Goal: Navigation & Orientation: Understand site structure

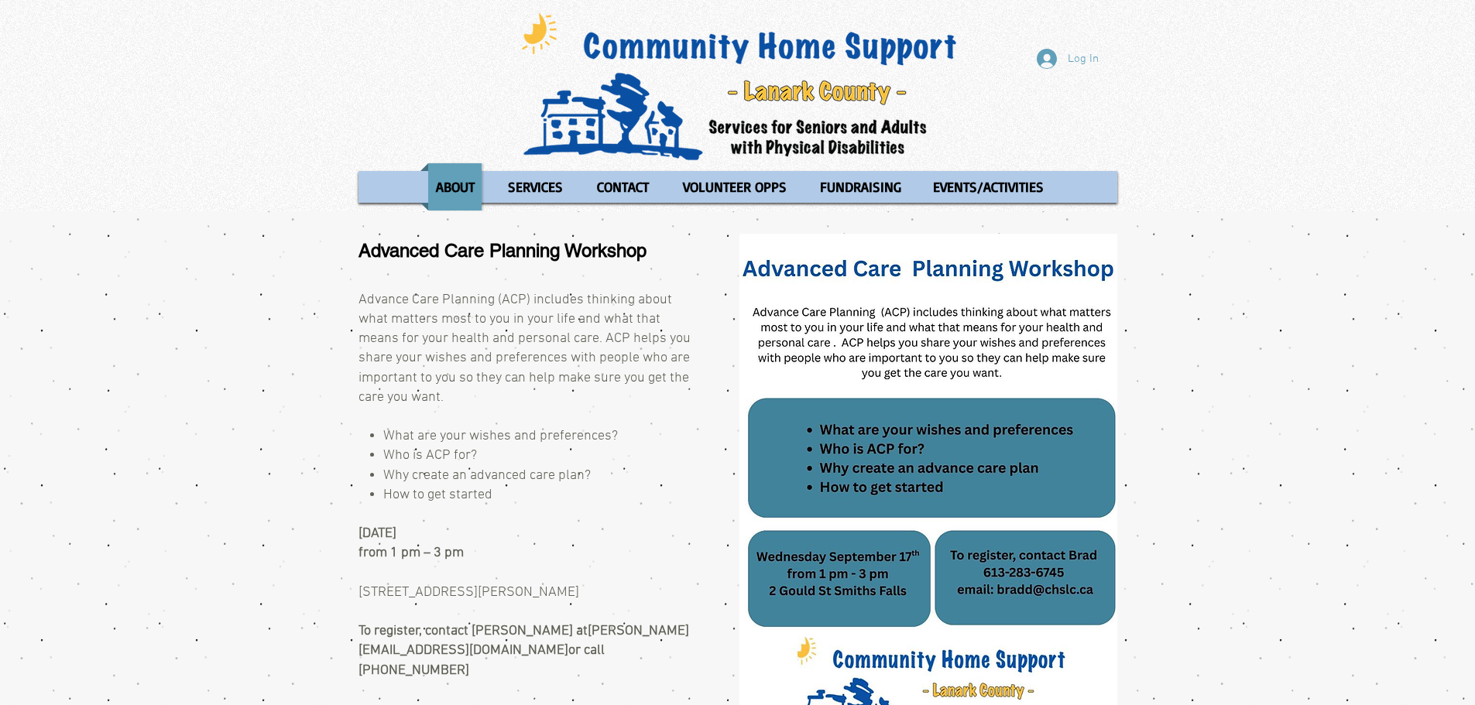
click at [852, 184] on p "FUNDRAISING" at bounding box center [860, 186] width 95 height 47
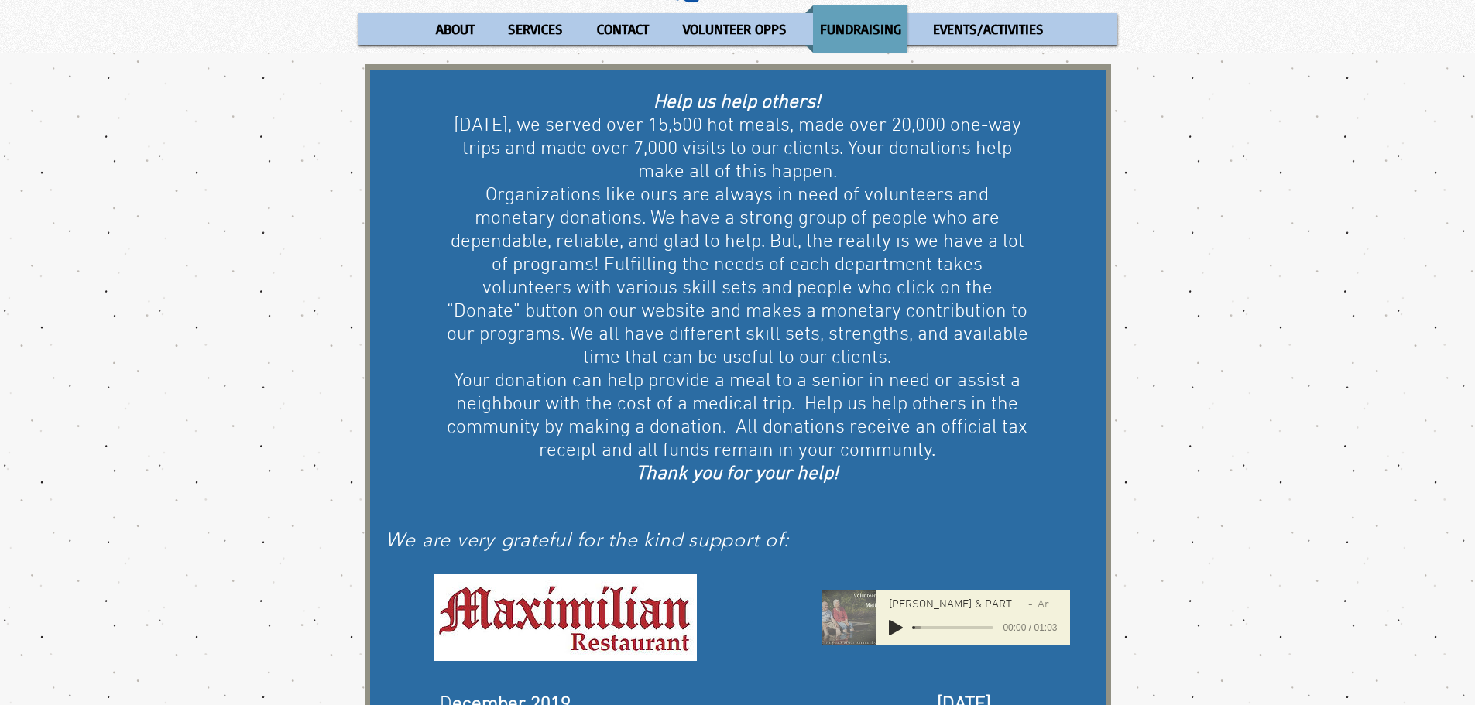
scroll to position [70, 0]
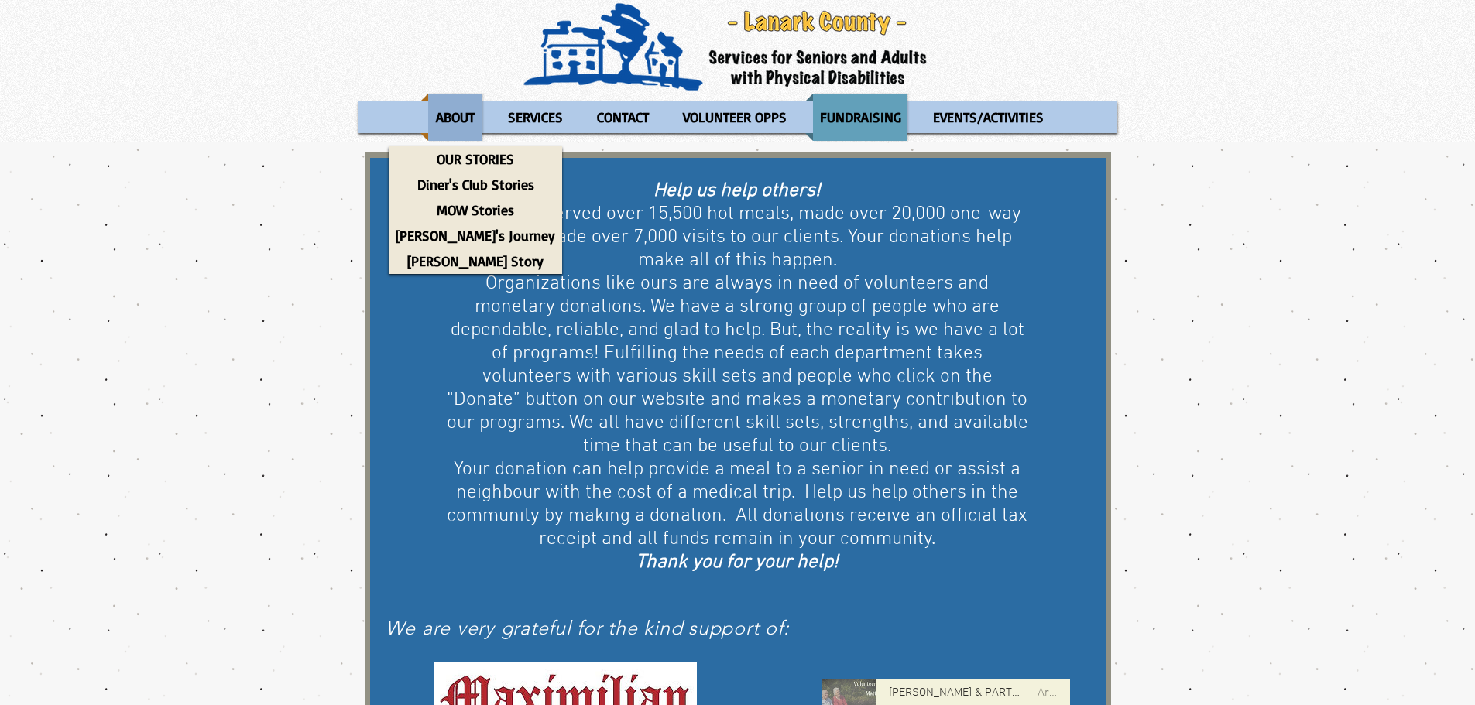
click at [456, 106] on p "ABOUT" at bounding box center [455, 117] width 53 height 47
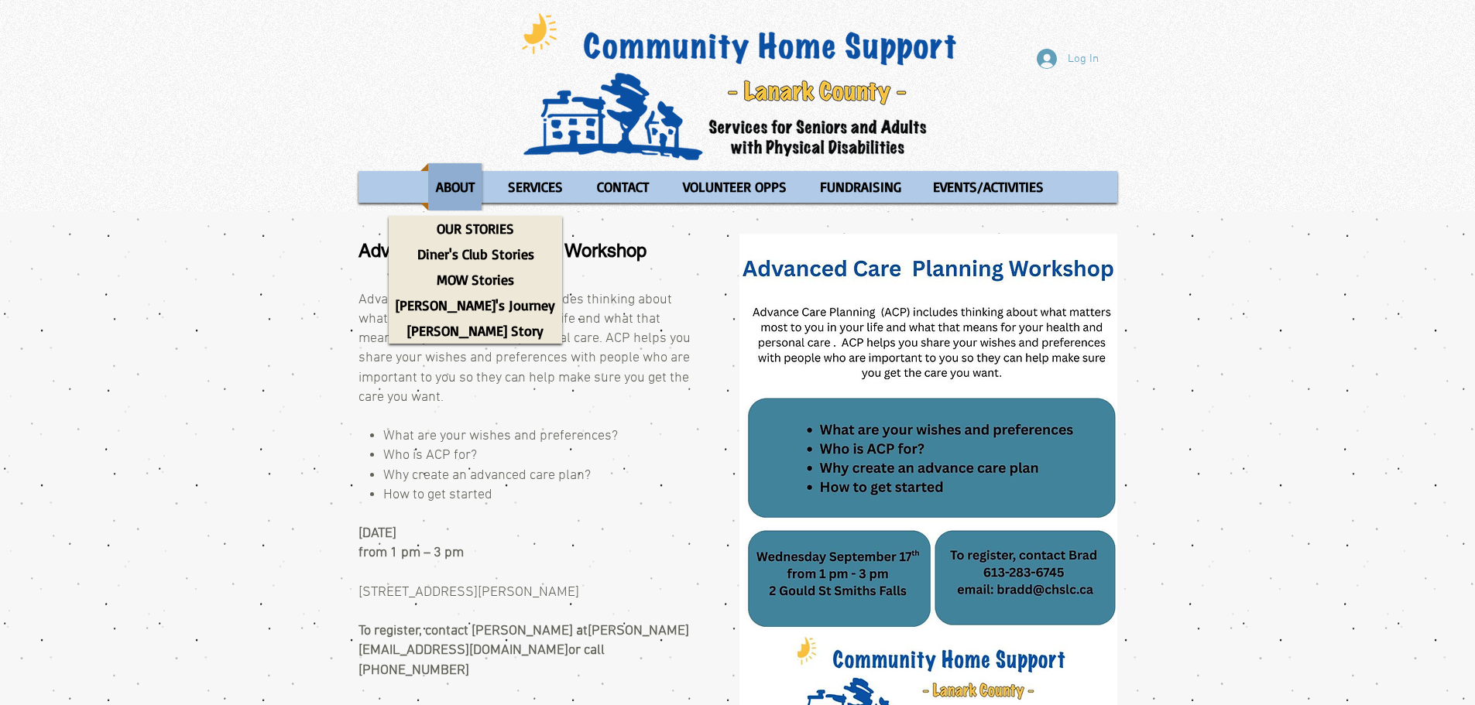
click at [451, 189] on p "ABOUT" at bounding box center [455, 186] width 53 height 47
click at [454, 229] on p "OUR STORIES" at bounding box center [475, 229] width 91 height 26
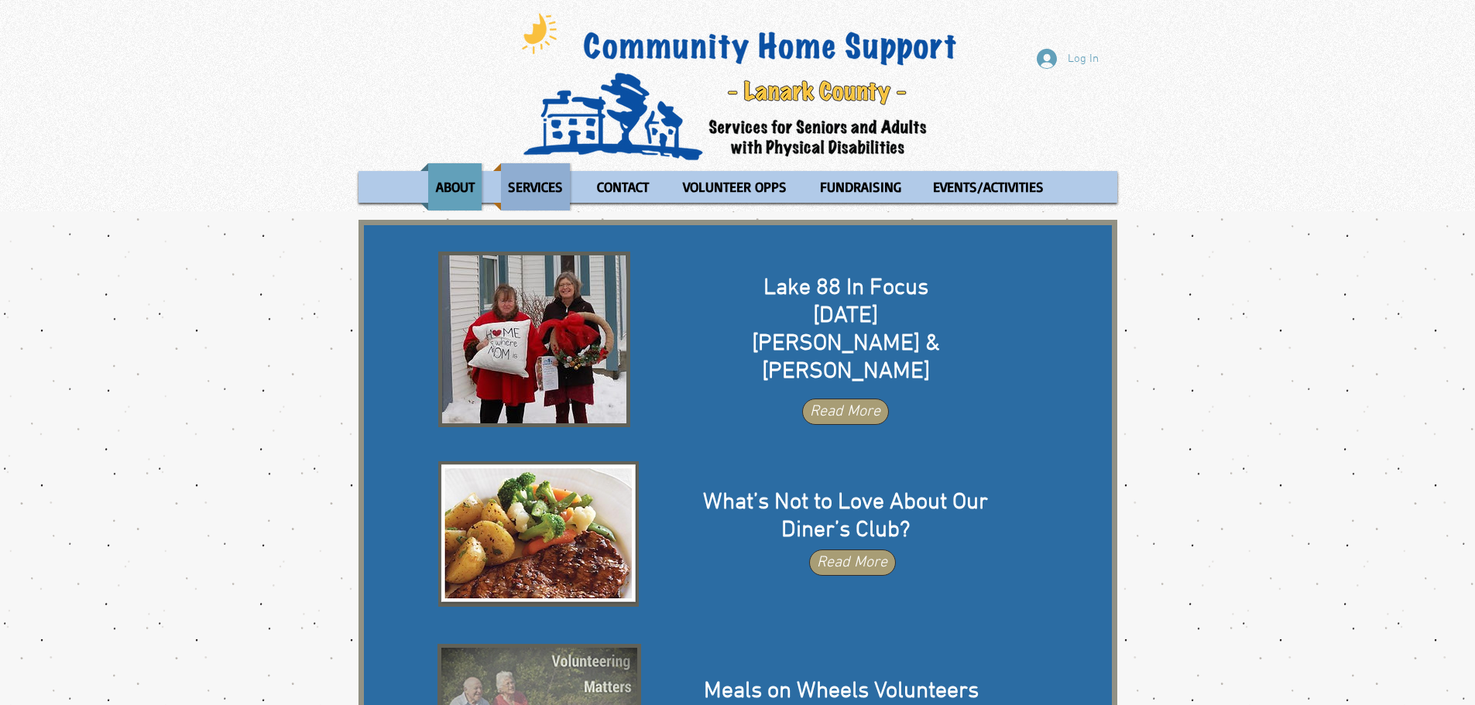
click at [536, 181] on p "SERVICES" at bounding box center [535, 186] width 69 height 47
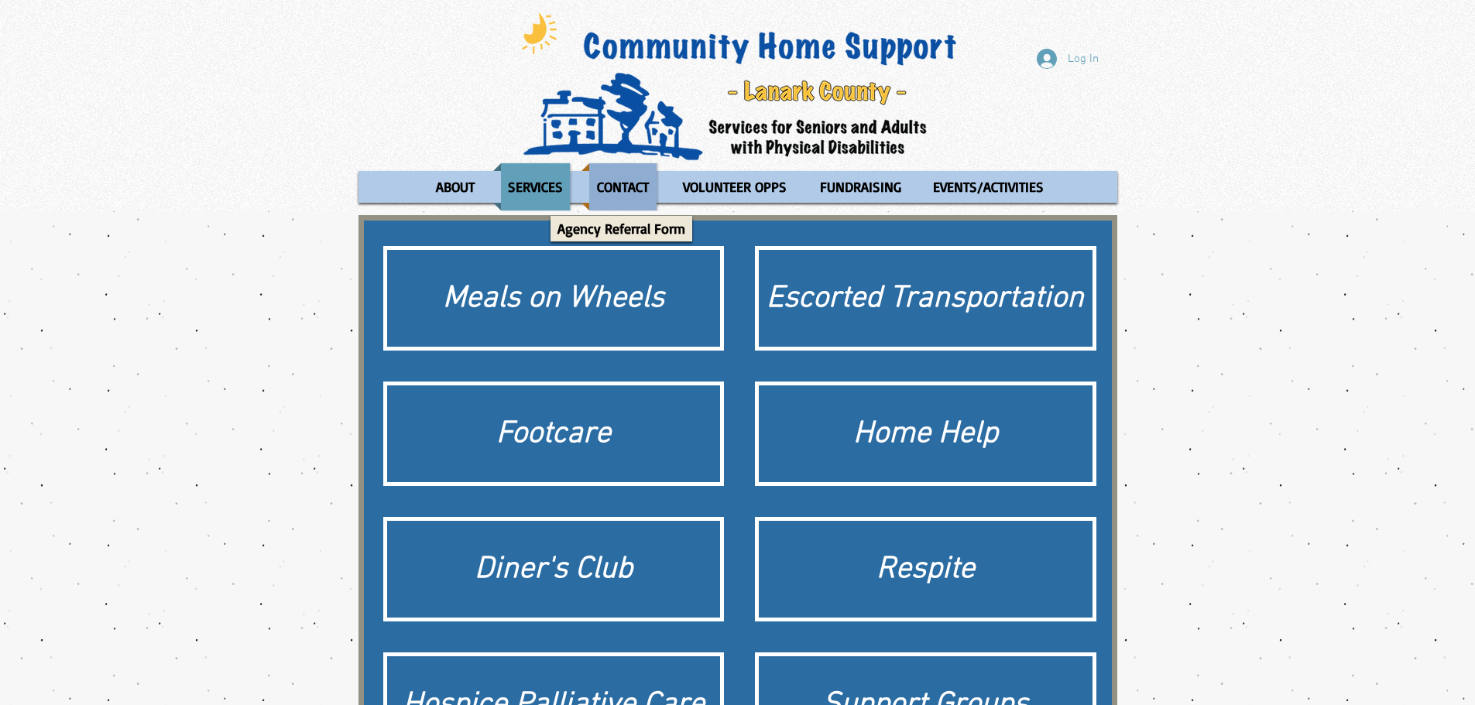
click at [616, 182] on p "CONTACT" at bounding box center [623, 186] width 66 height 47
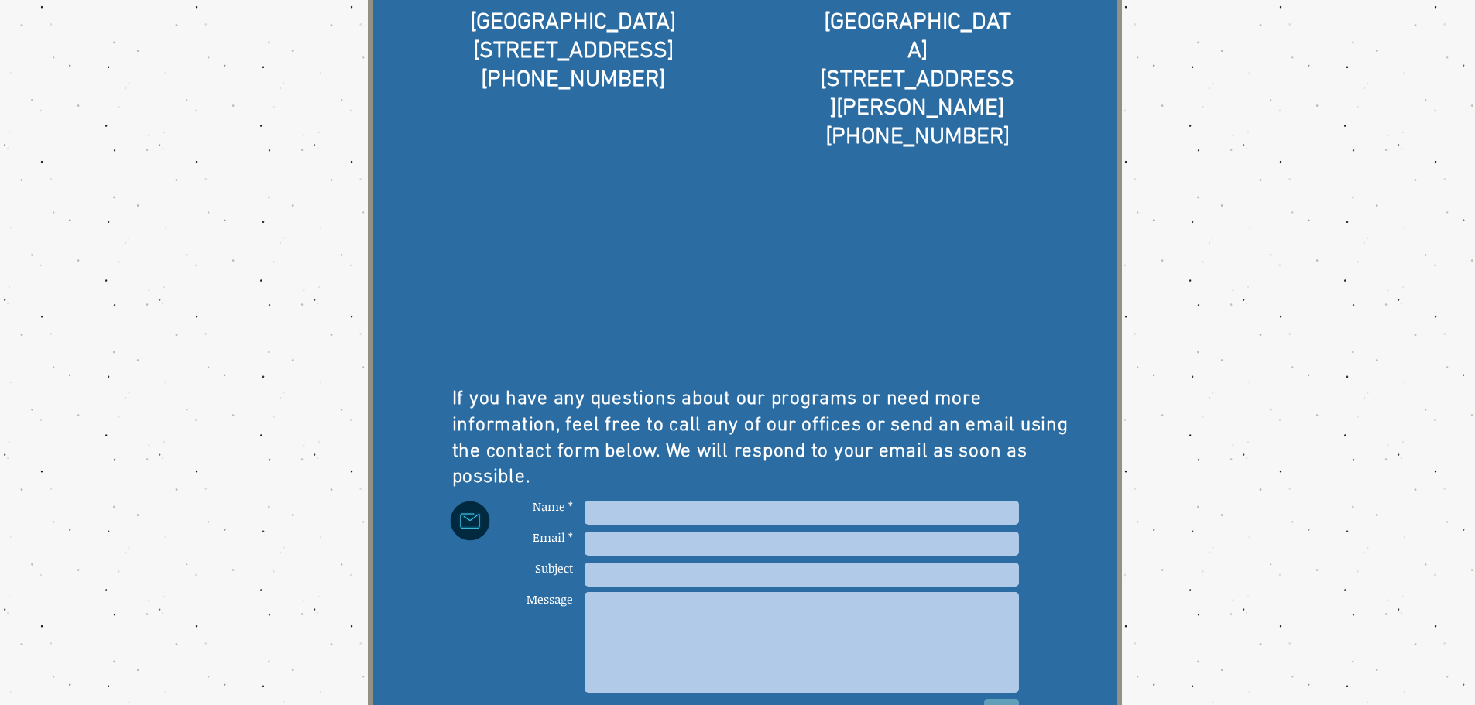
scroll to position [94, 0]
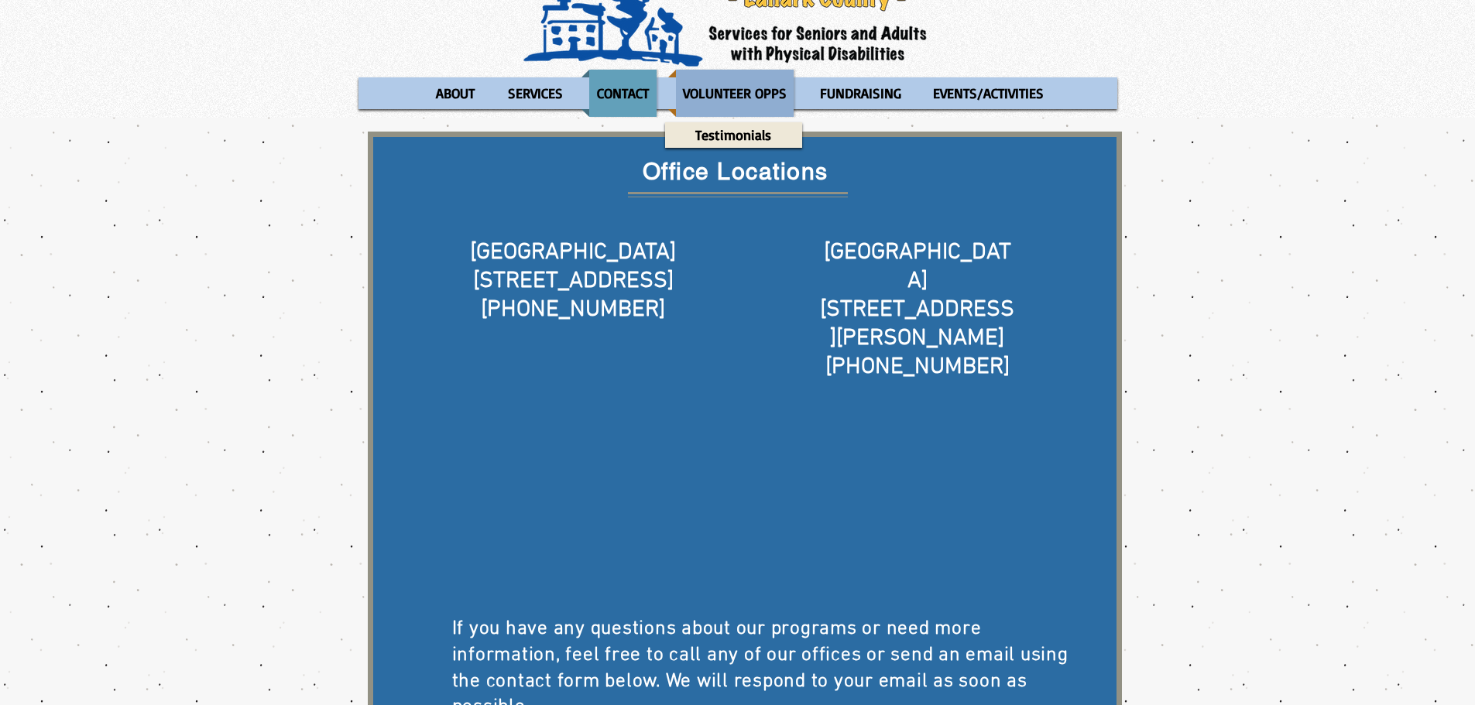
click at [754, 98] on p "VOLUNTEER OPPS" at bounding box center [735, 93] width 118 height 47
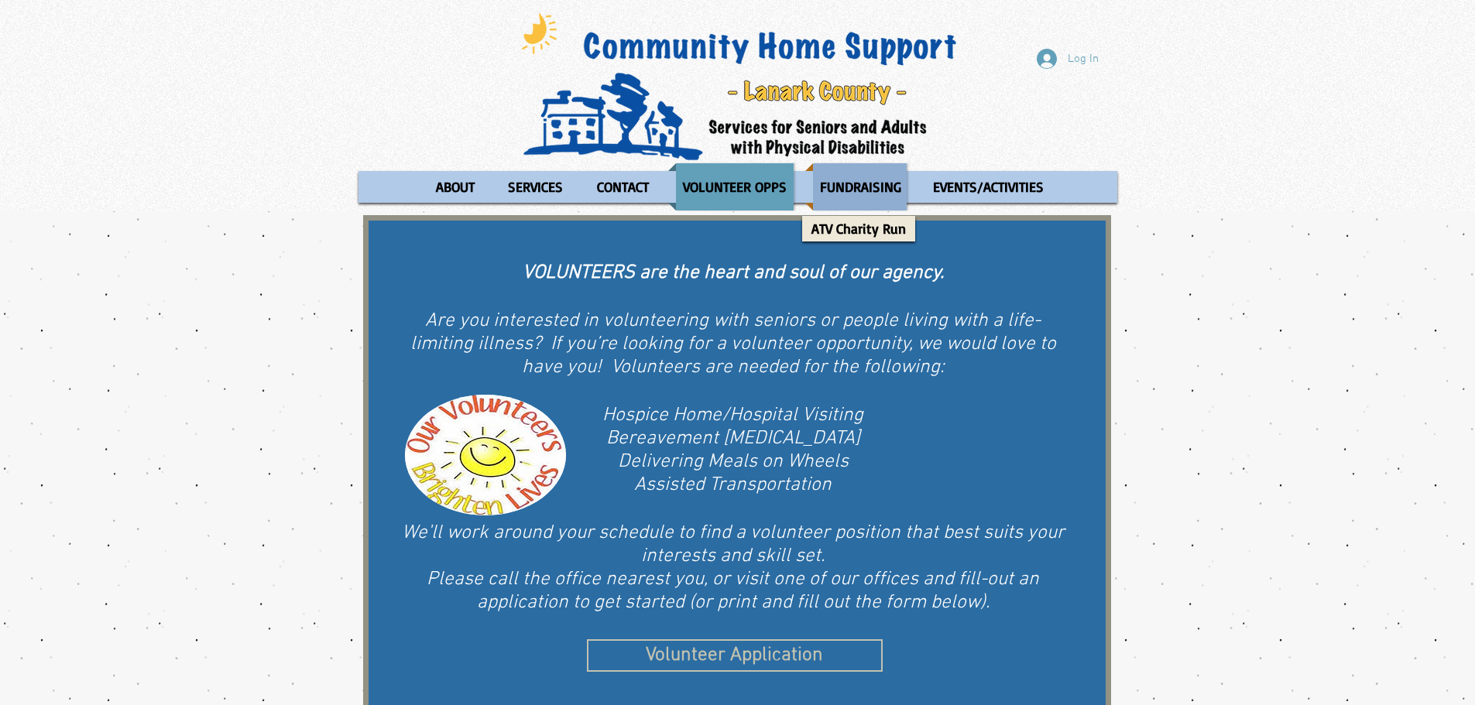
click at [863, 190] on p "FUNDRAISING" at bounding box center [860, 186] width 95 height 47
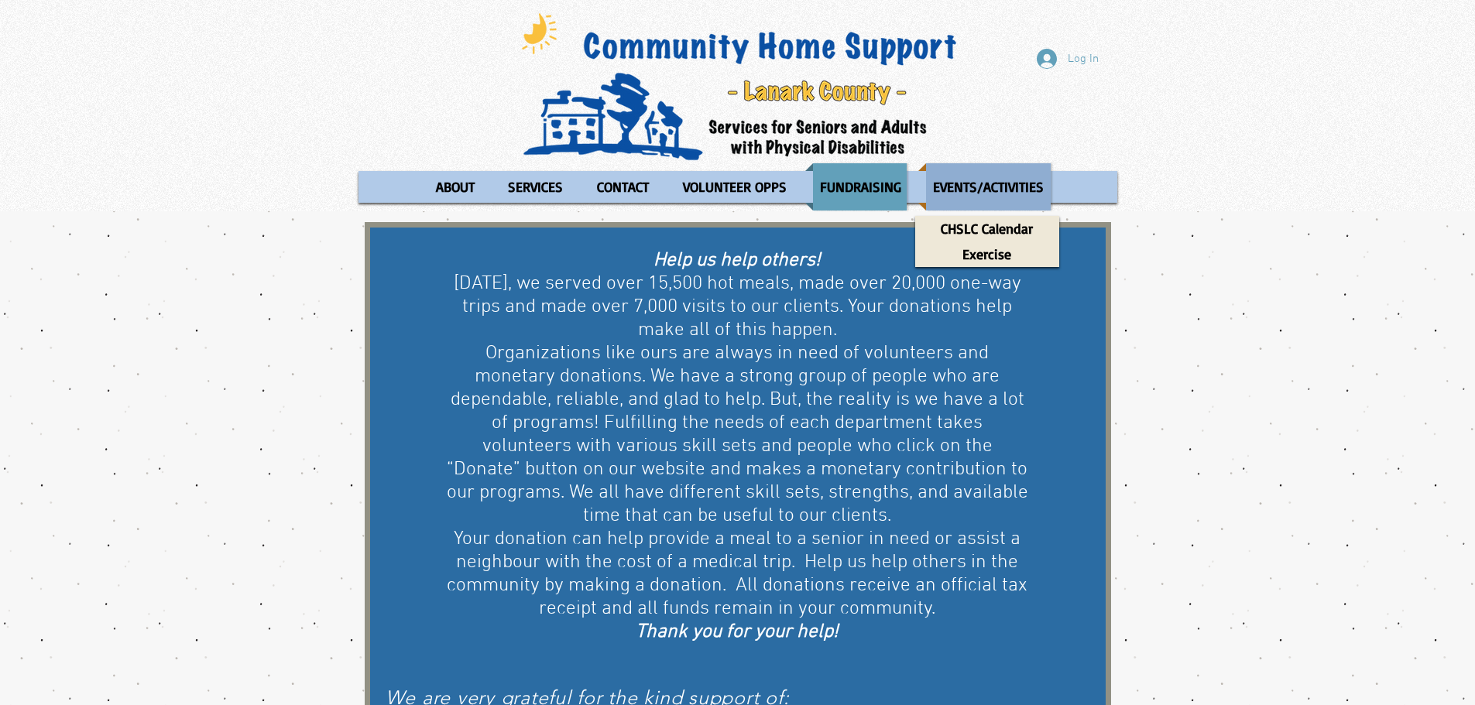
click at [1000, 183] on p "EVENTS/ACTIVITIES" at bounding box center [988, 186] width 125 height 47
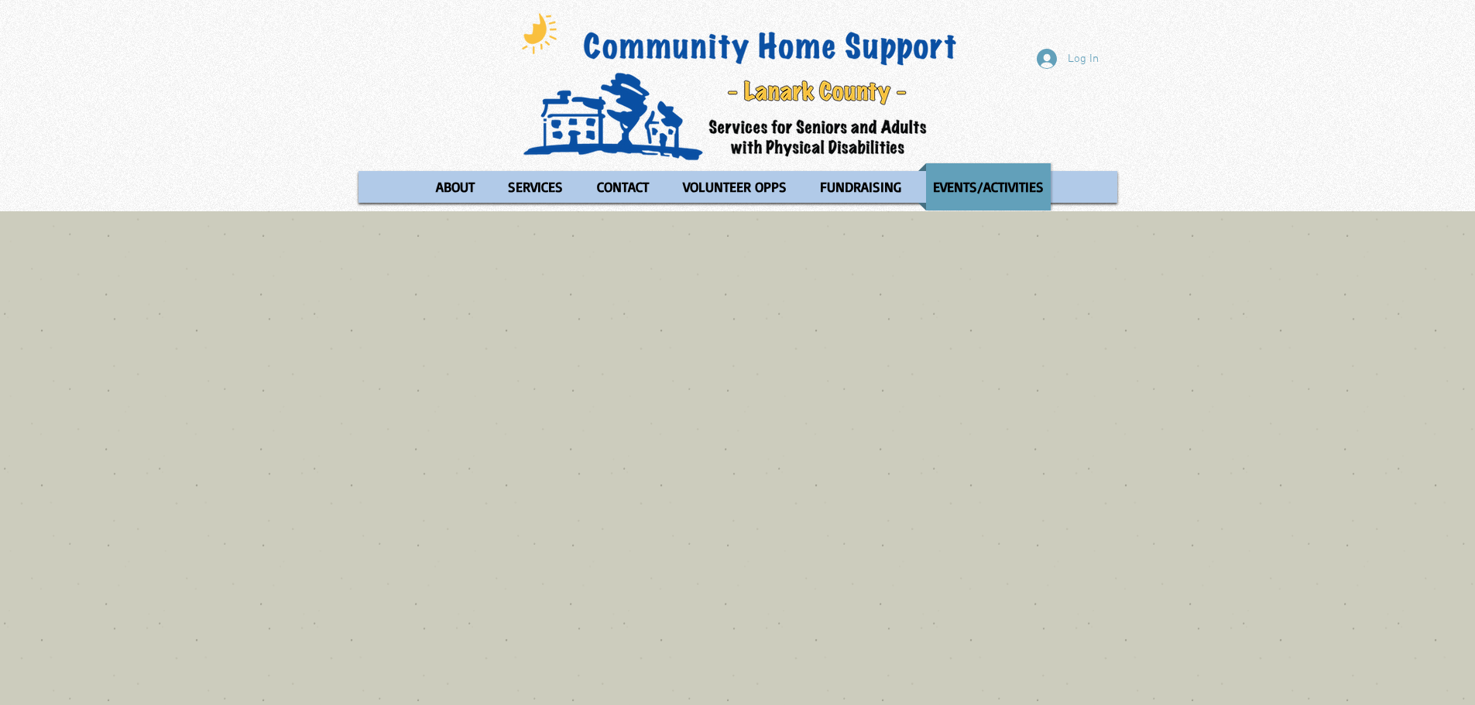
click at [1000, 183] on p "EVENTS/ACTIVITIES" at bounding box center [988, 186] width 125 height 47
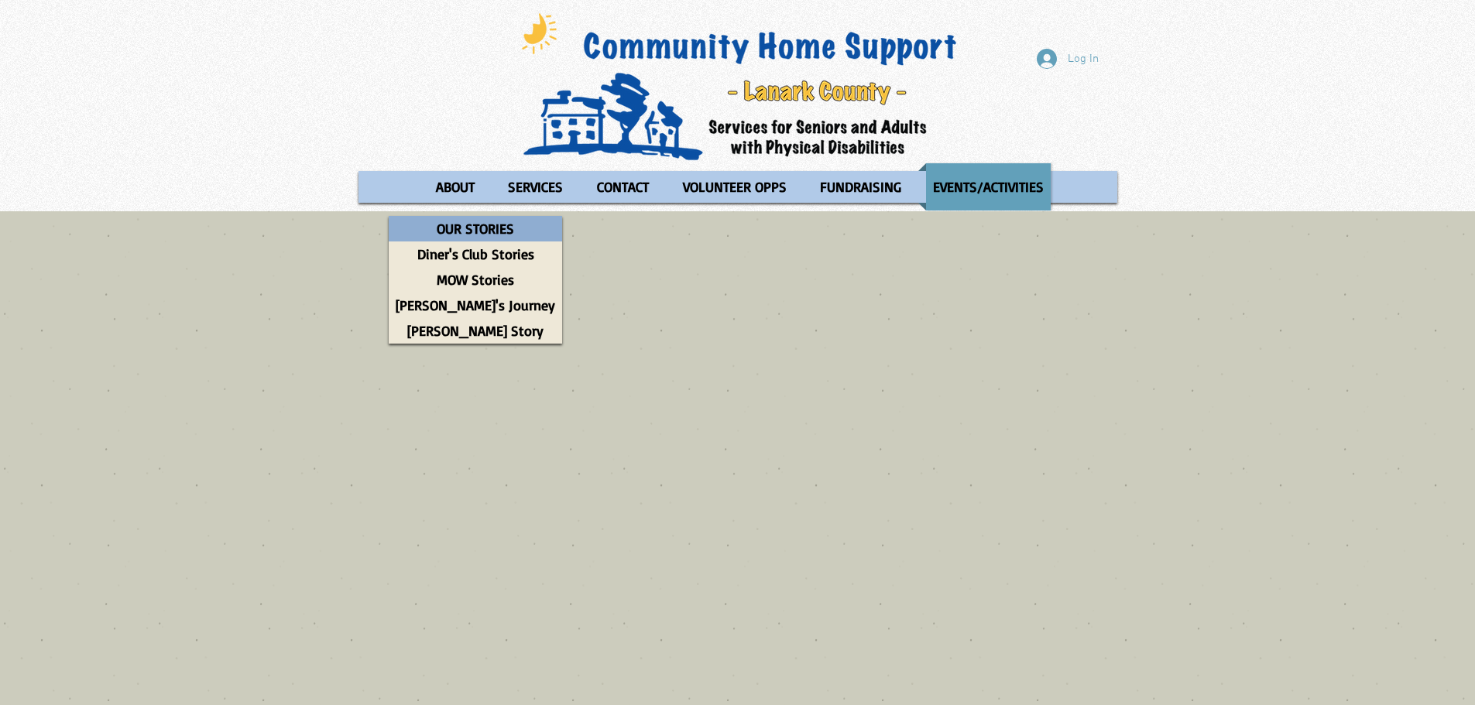
click at [447, 225] on p "OUR STORIES" at bounding box center [475, 229] width 91 height 26
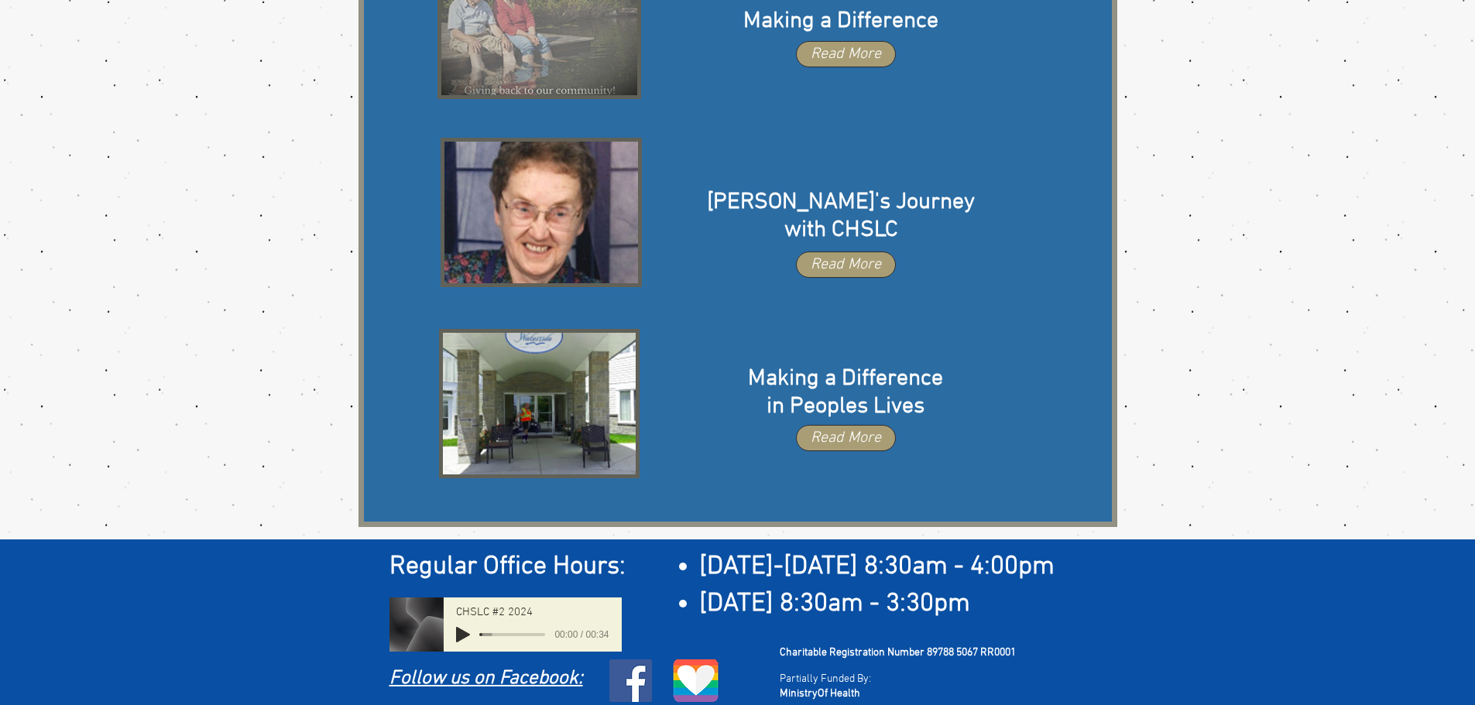
scroll to position [708, 0]
